Goal: Task Accomplishment & Management: Manage account settings

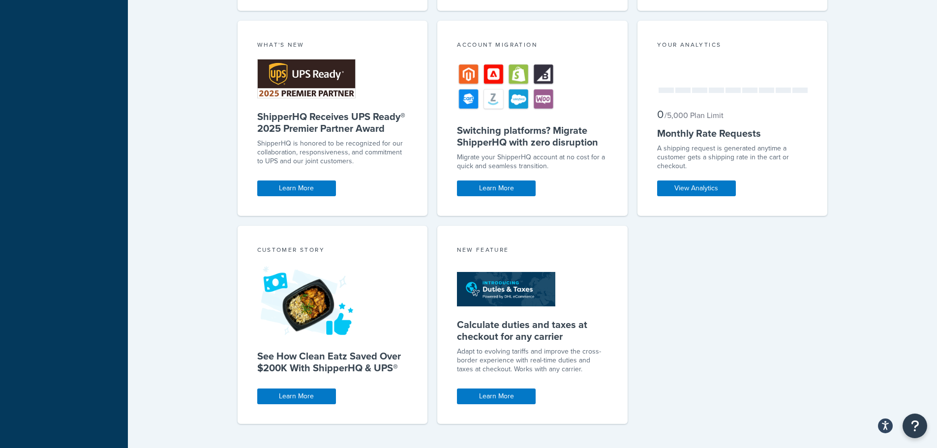
scroll to position [549, 0]
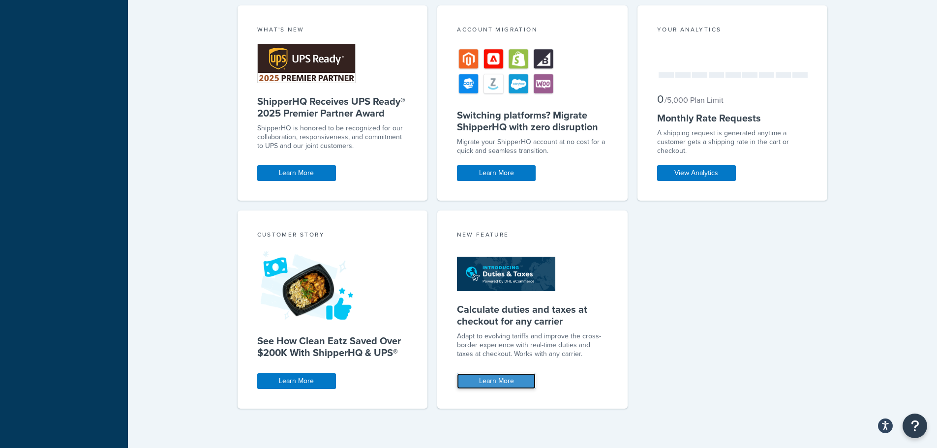
click at [496, 380] on link "Learn More" at bounding box center [496, 381] width 79 height 16
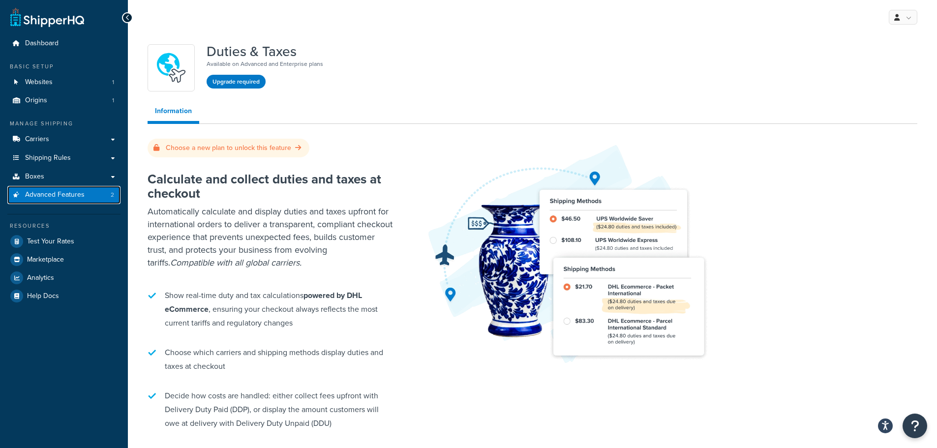
click at [87, 191] on link "Advanced Features 2" at bounding box center [63, 195] width 113 height 18
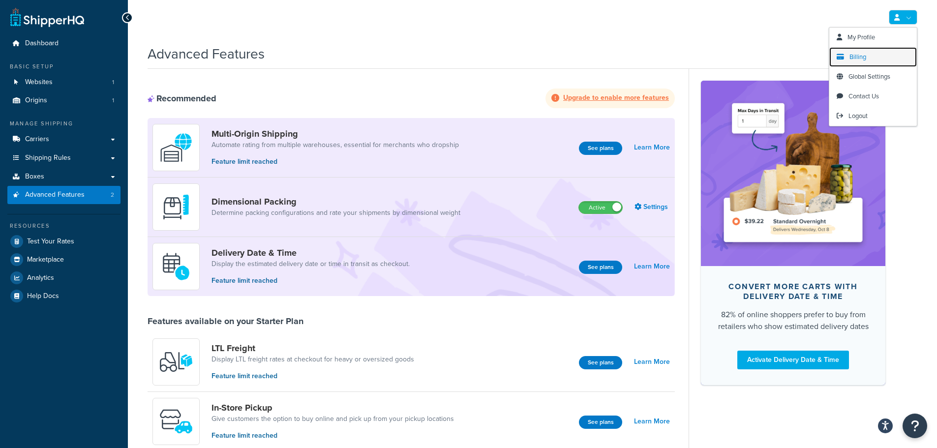
click at [853, 59] on span "Billing" at bounding box center [858, 56] width 17 height 9
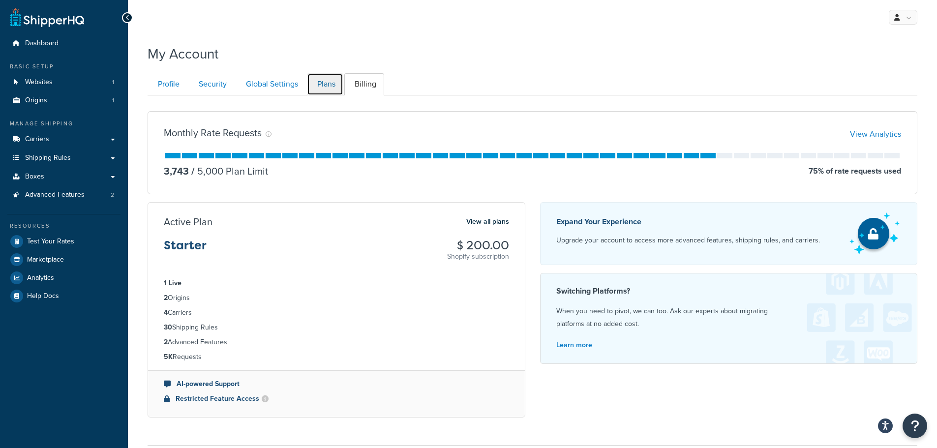
click at [333, 84] on link "Plans" at bounding box center [325, 84] width 36 height 22
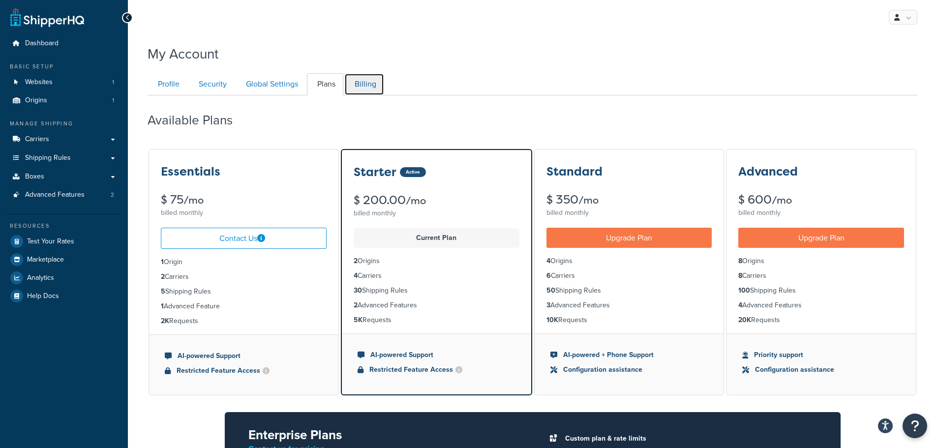
click at [371, 88] on link "Billing" at bounding box center [364, 84] width 40 height 22
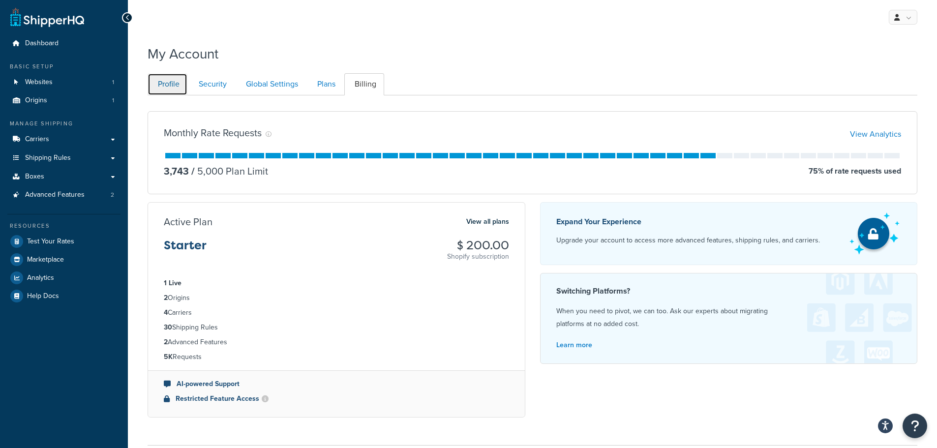
click at [181, 89] on link "Profile" at bounding box center [168, 84] width 40 height 22
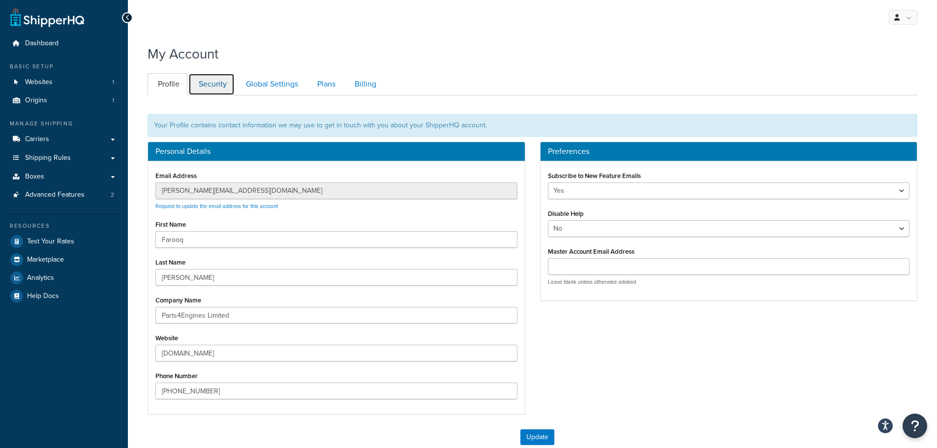
click at [221, 80] on link "Security" at bounding box center [211, 84] width 46 height 22
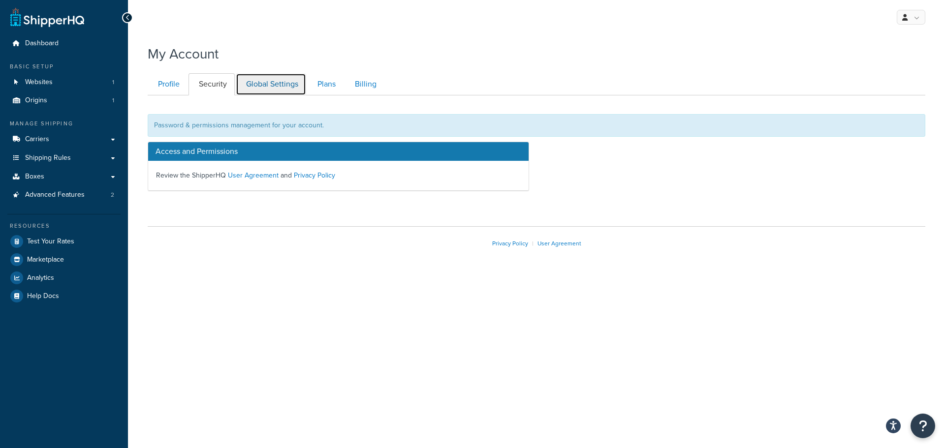
click at [247, 80] on link "Global Settings" at bounding box center [271, 84] width 70 height 22
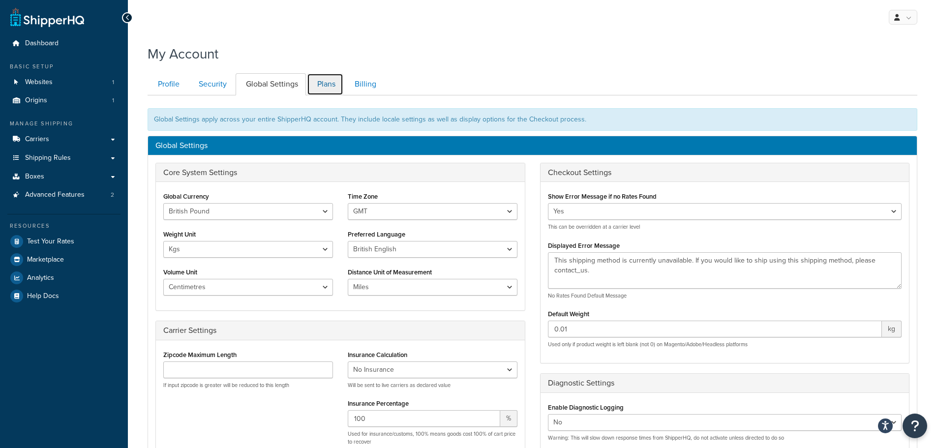
click at [325, 81] on link "Plans" at bounding box center [325, 84] width 36 height 22
